Goal: Task Accomplishment & Management: Use online tool/utility

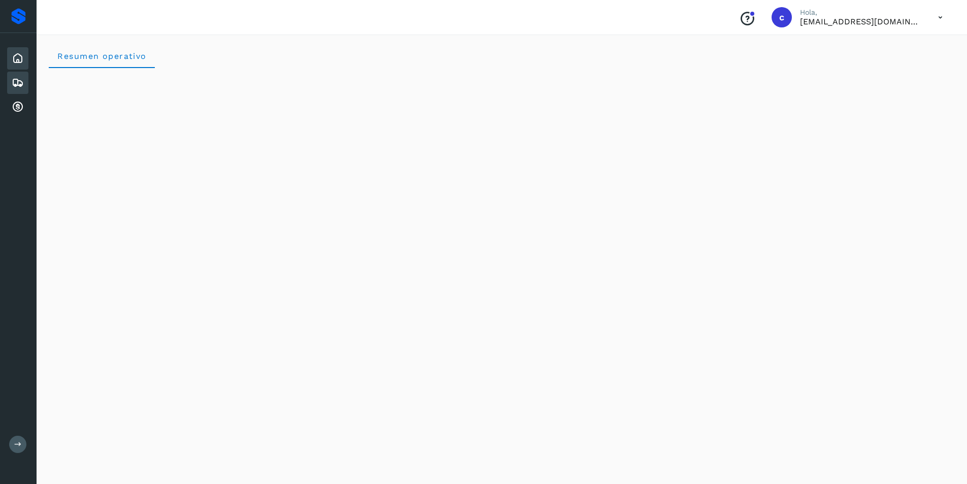
click at [17, 74] on div "Embarques" at bounding box center [17, 83] width 21 height 22
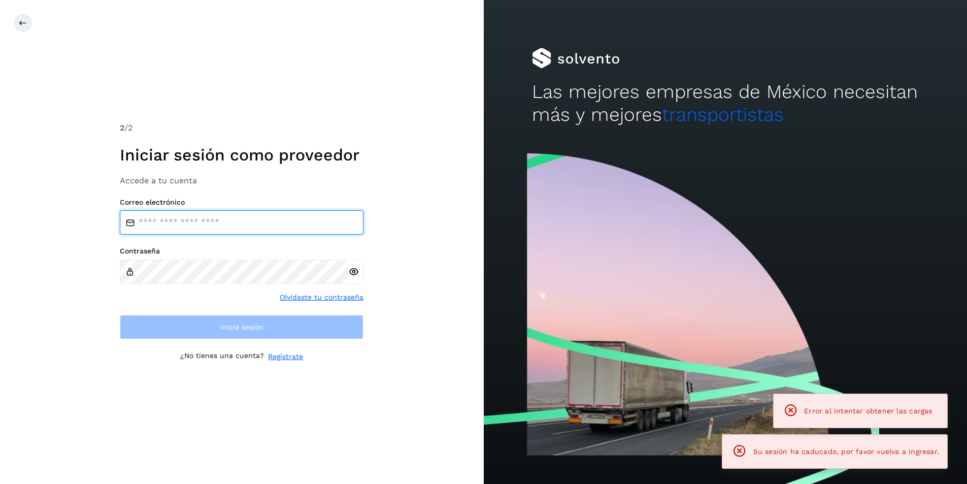
type input "**********"
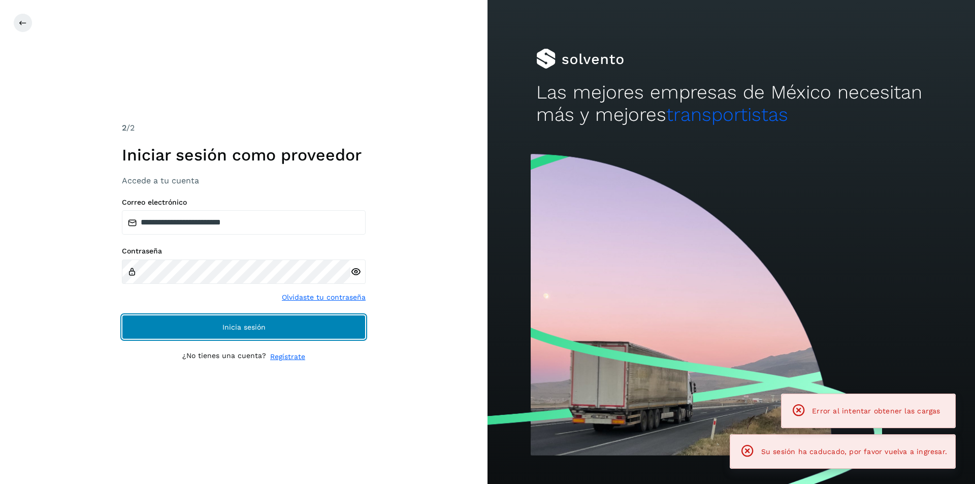
click at [204, 330] on button "Inicia sesión" at bounding box center [244, 327] width 244 height 24
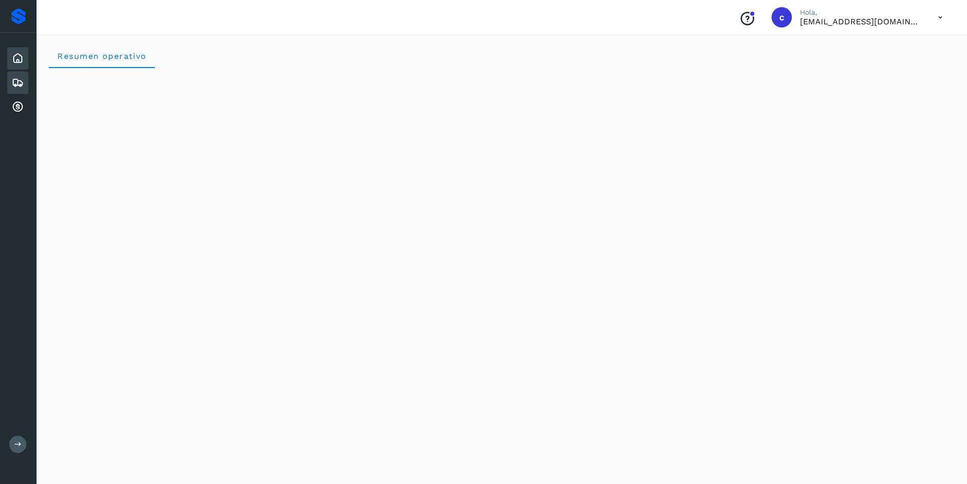
click at [14, 80] on icon at bounding box center [18, 83] width 12 height 12
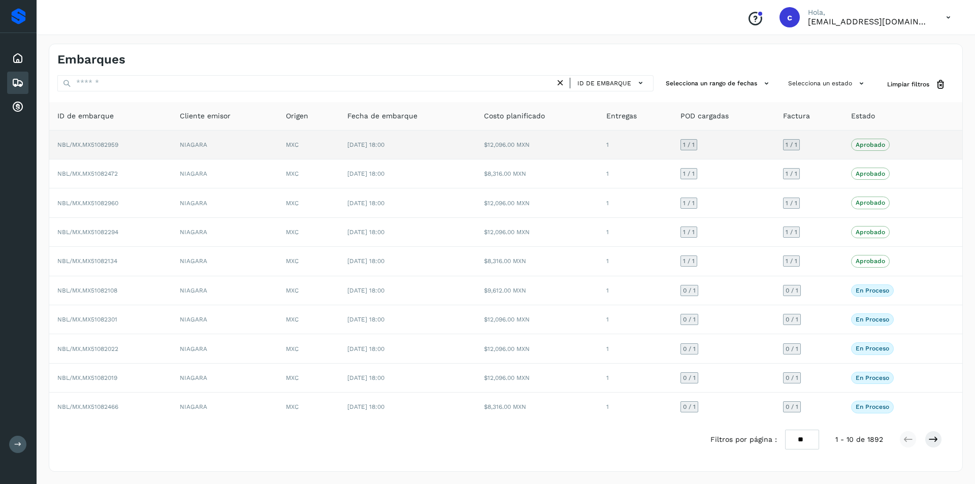
click at [771, 155] on td "1 / 1" at bounding box center [723, 144] width 102 height 29
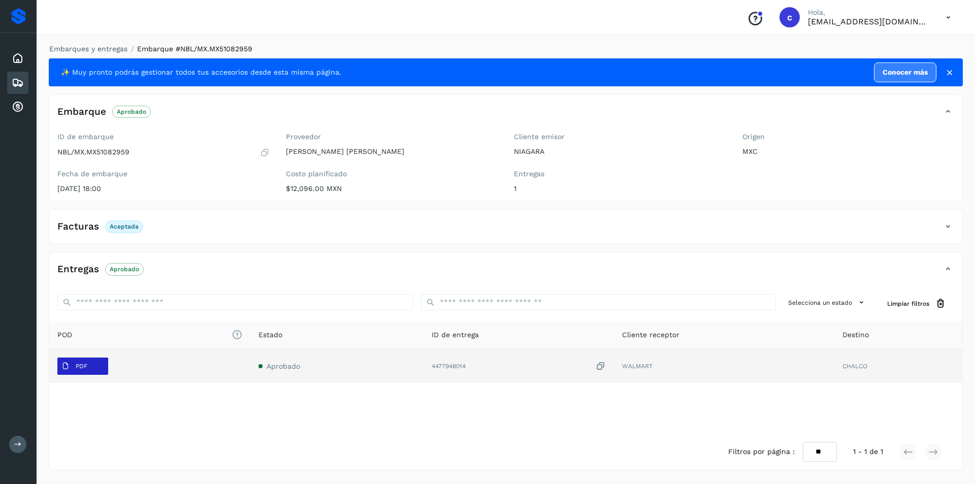
click at [81, 369] on p "PDF" at bounding box center [82, 366] width 12 height 7
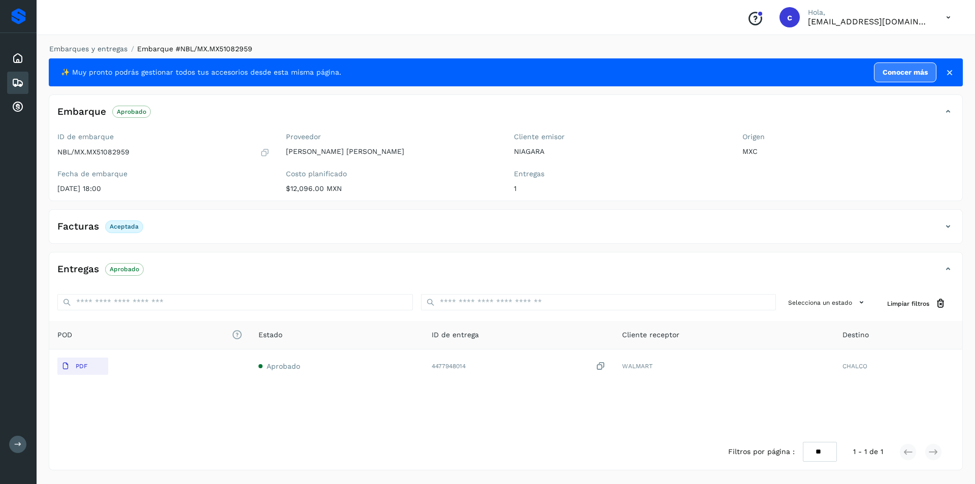
click at [19, 79] on icon at bounding box center [18, 83] width 12 height 12
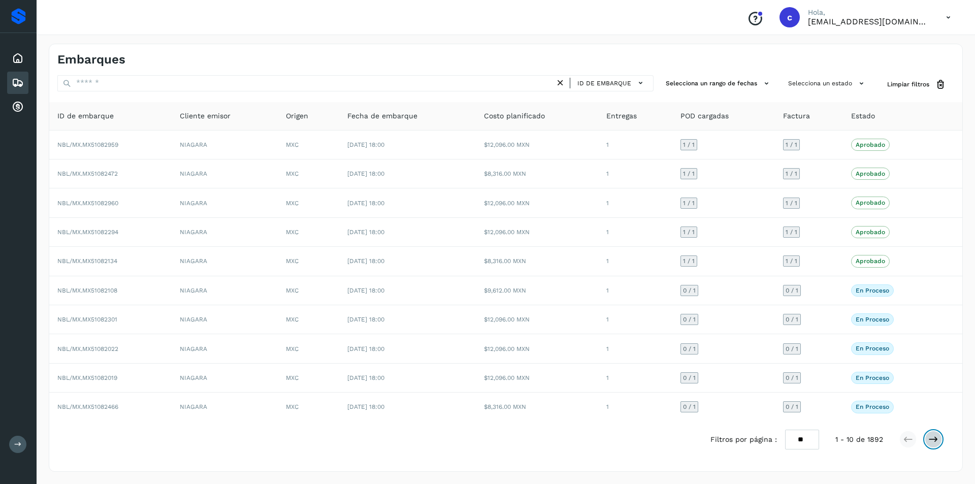
click at [931, 438] on icon at bounding box center [933, 439] width 10 height 10
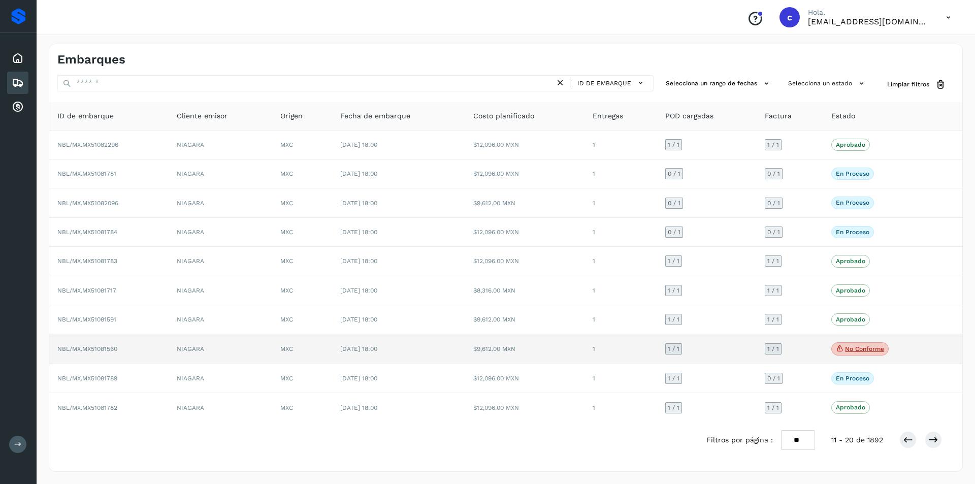
click at [867, 348] on p "No conforme" at bounding box center [864, 348] width 39 height 7
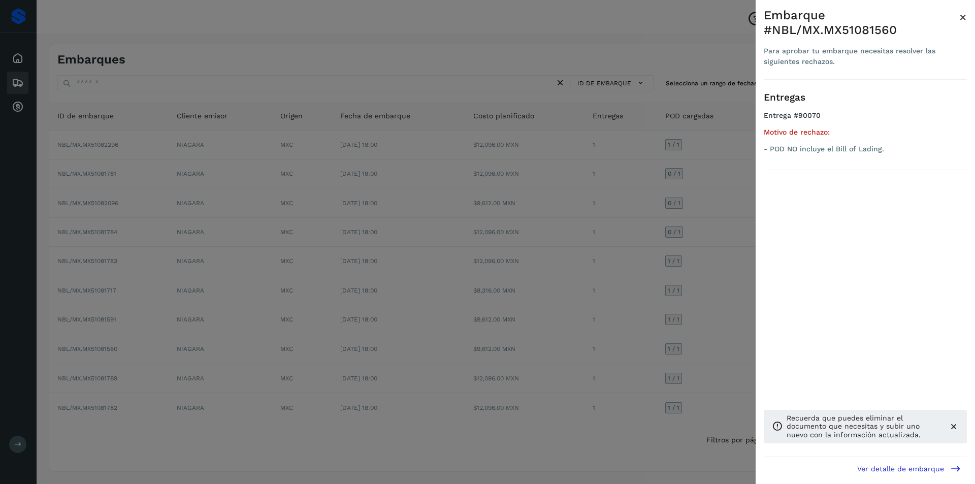
click at [638, 324] on div at bounding box center [487, 242] width 975 height 484
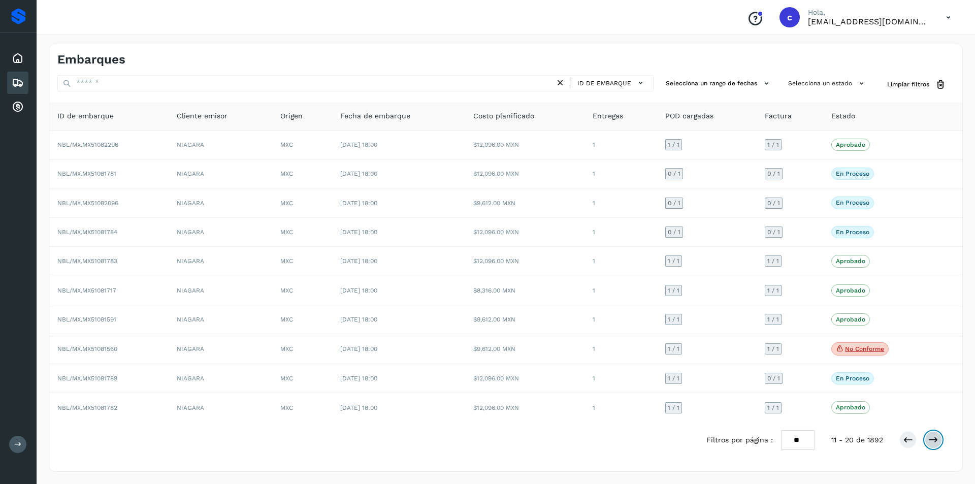
click at [929, 438] on icon at bounding box center [933, 440] width 10 height 10
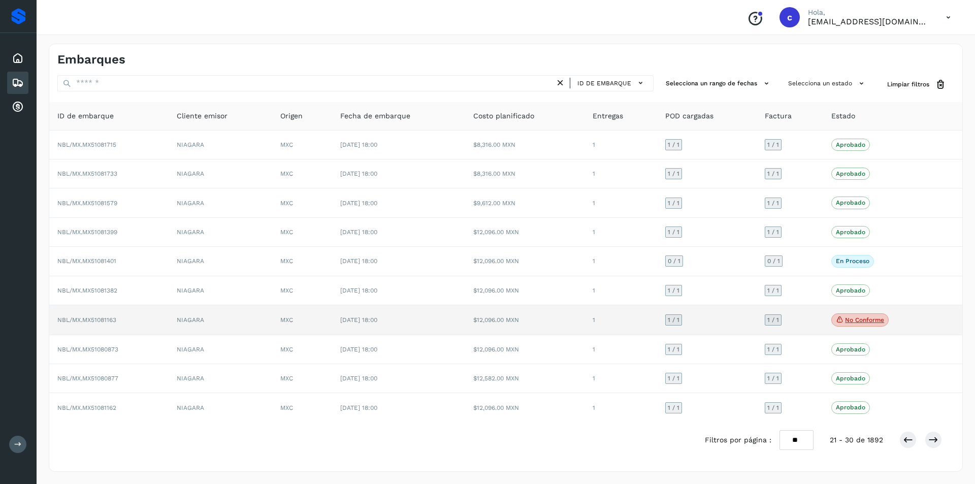
click at [864, 322] on p "No conforme" at bounding box center [864, 319] width 39 height 7
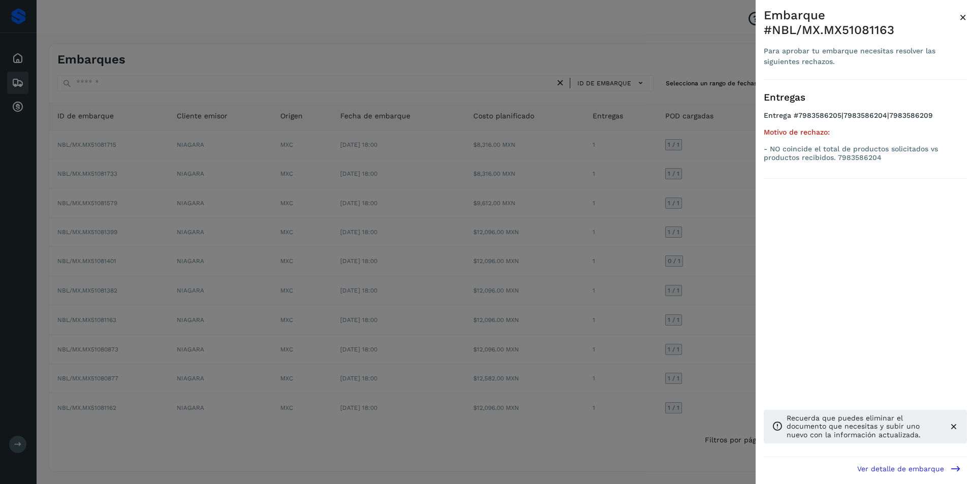
click at [661, 305] on div at bounding box center [487, 242] width 975 height 484
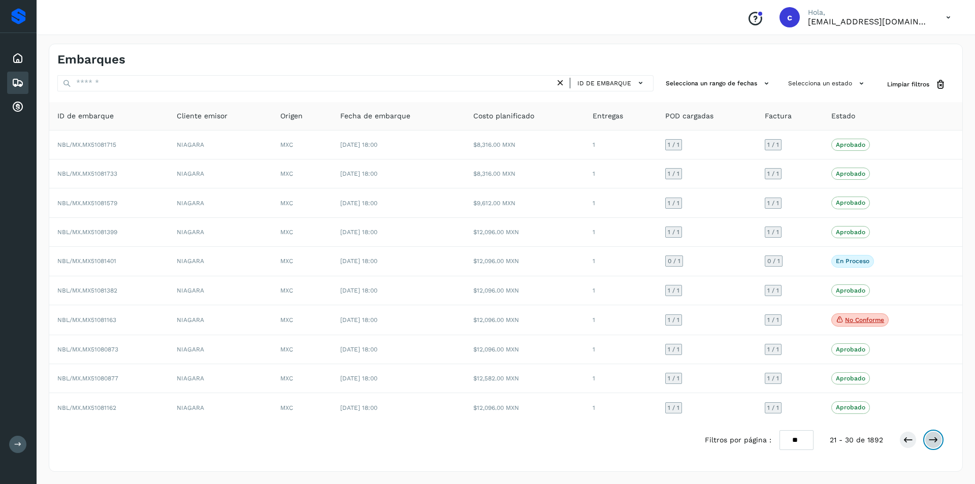
click at [933, 440] on icon at bounding box center [933, 440] width 10 height 10
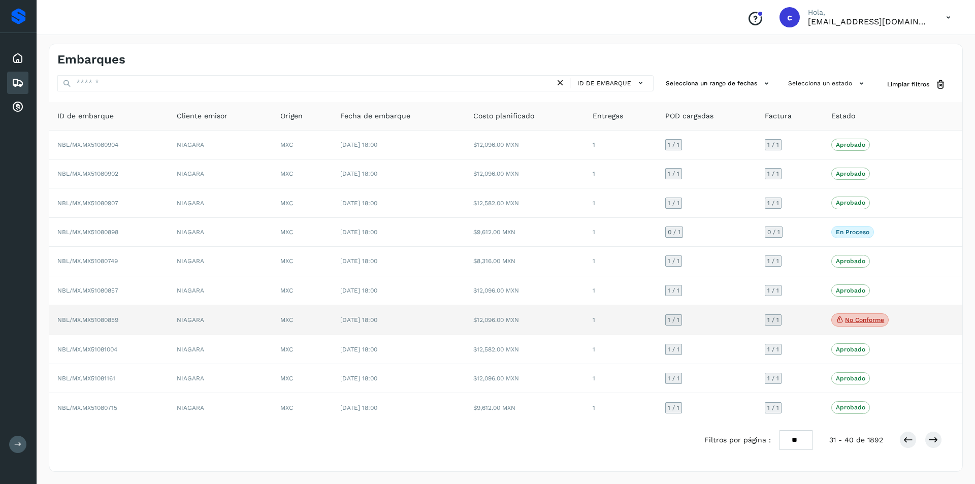
click at [867, 317] on p "No conforme" at bounding box center [864, 319] width 39 height 7
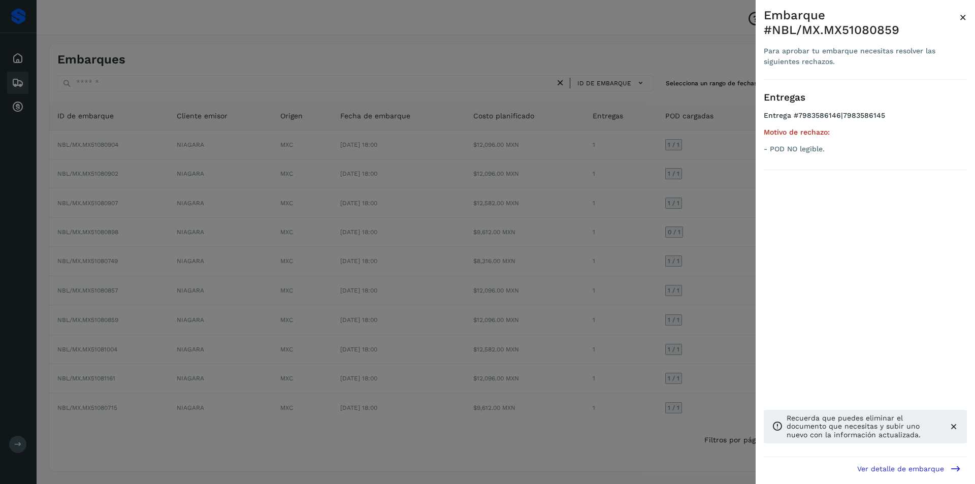
click at [613, 310] on div at bounding box center [487, 242] width 975 height 484
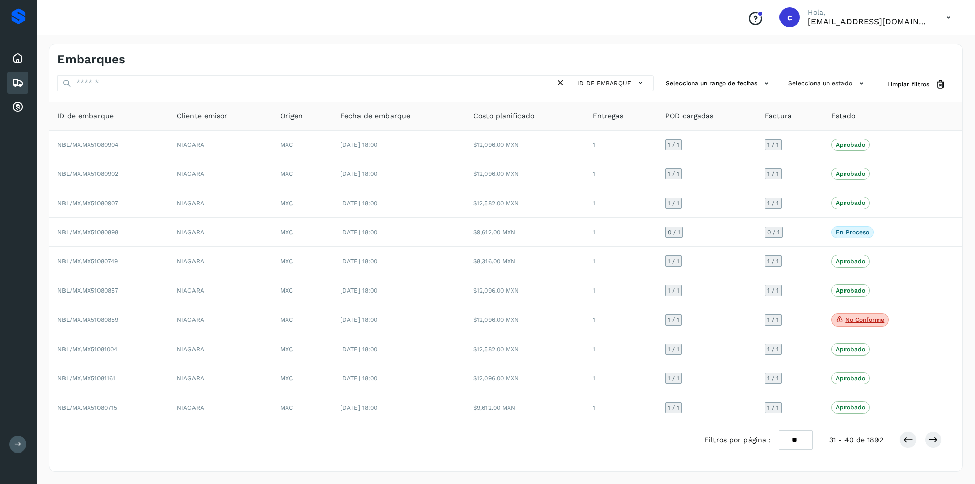
click at [12, 90] on div "Embarques" at bounding box center [17, 83] width 21 height 22
click at [19, 54] on icon at bounding box center [18, 58] width 12 height 12
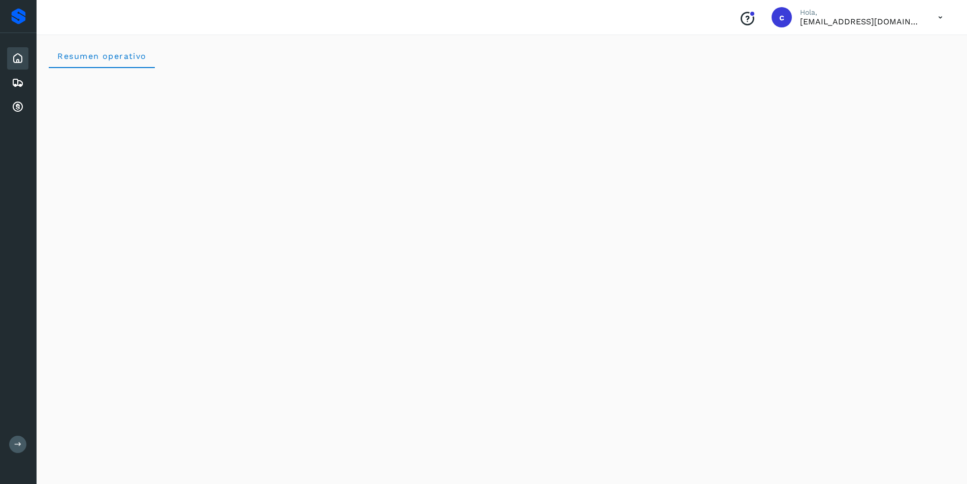
click at [941, 14] on icon at bounding box center [940, 17] width 21 height 21
click at [901, 46] on div "Cerrar sesión" at bounding box center [890, 45] width 121 height 19
